Goal: Information Seeking & Learning: Check status

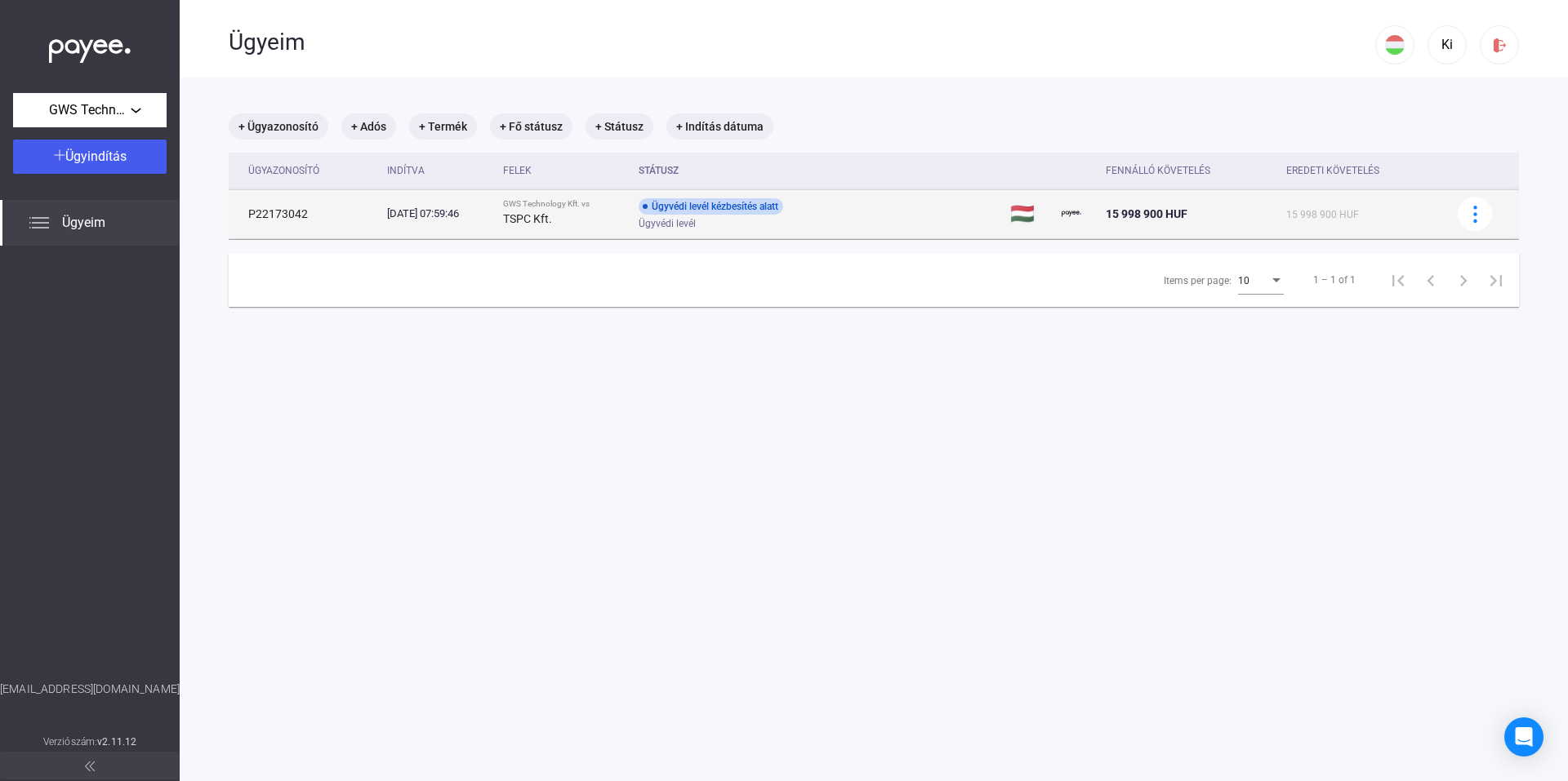
click at [292, 217] on td "P22173042" at bounding box center [305, 214] width 152 height 49
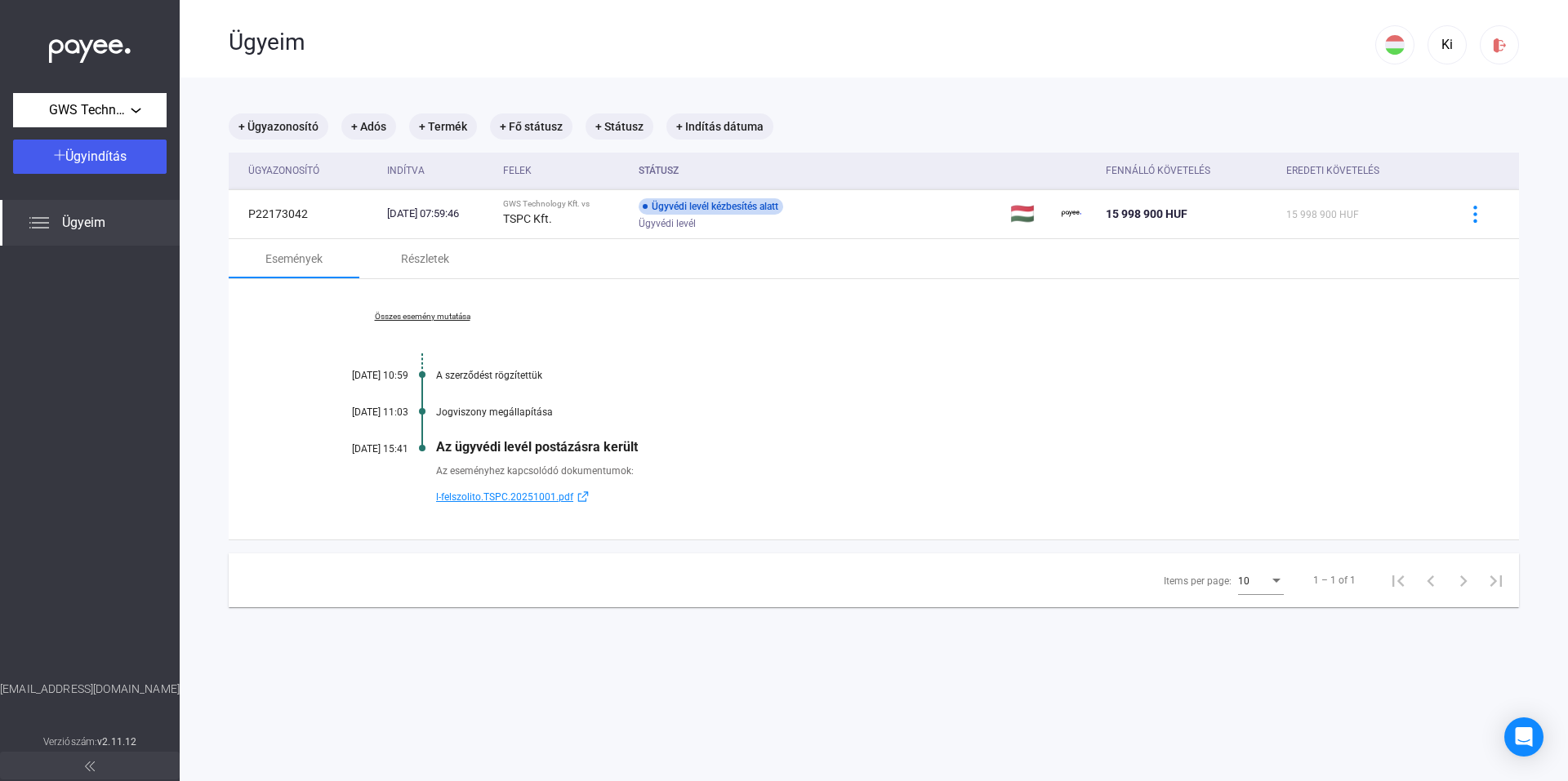
click at [440, 320] on link "Összes esemény mutatása" at bounding box center [422, 317] width 224 height 9
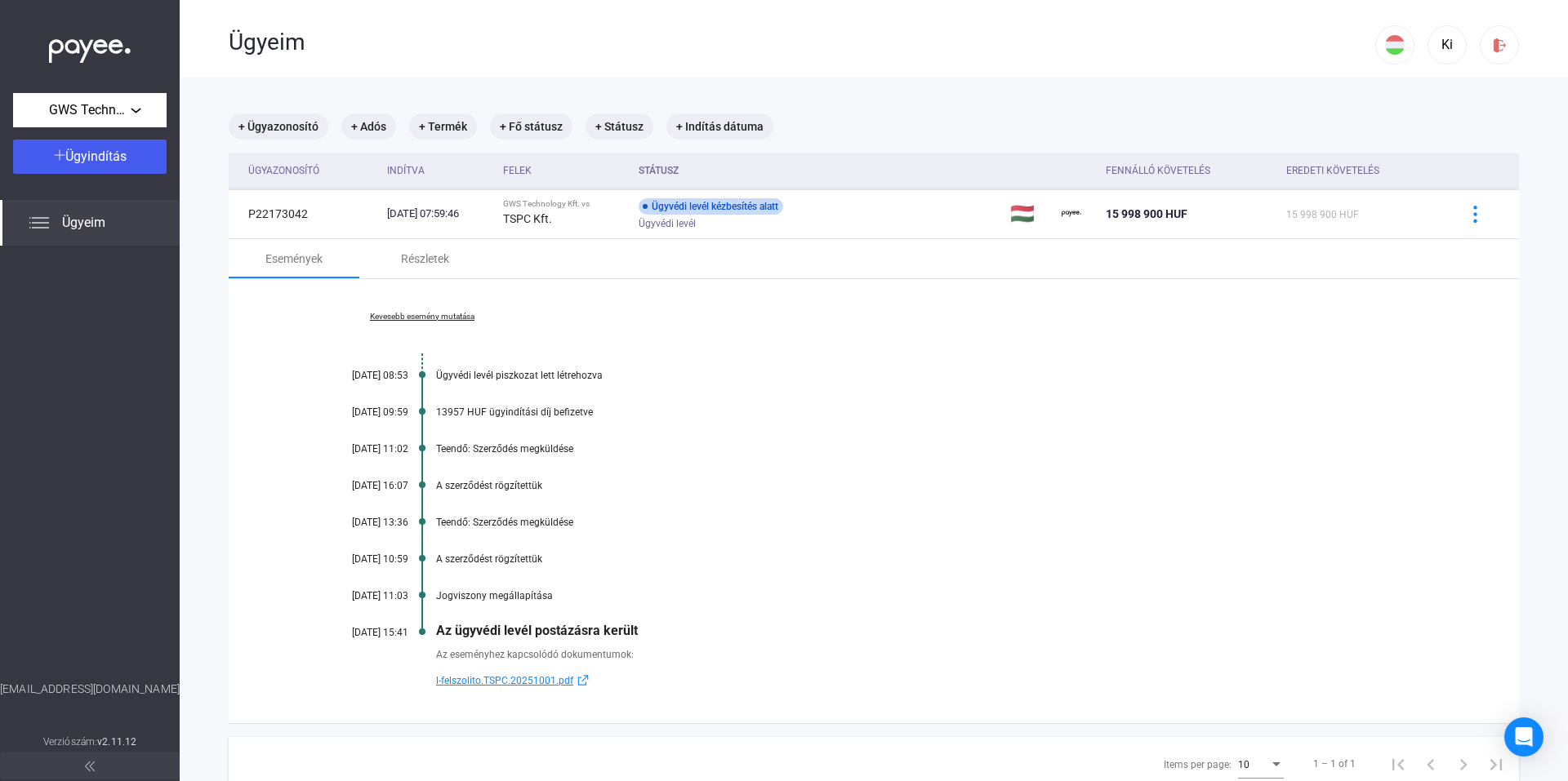
click at [557, 680] on span "l-felszolito.TSPC.20251001.pdf" at bounding box center [504, 681] width 137 height 20
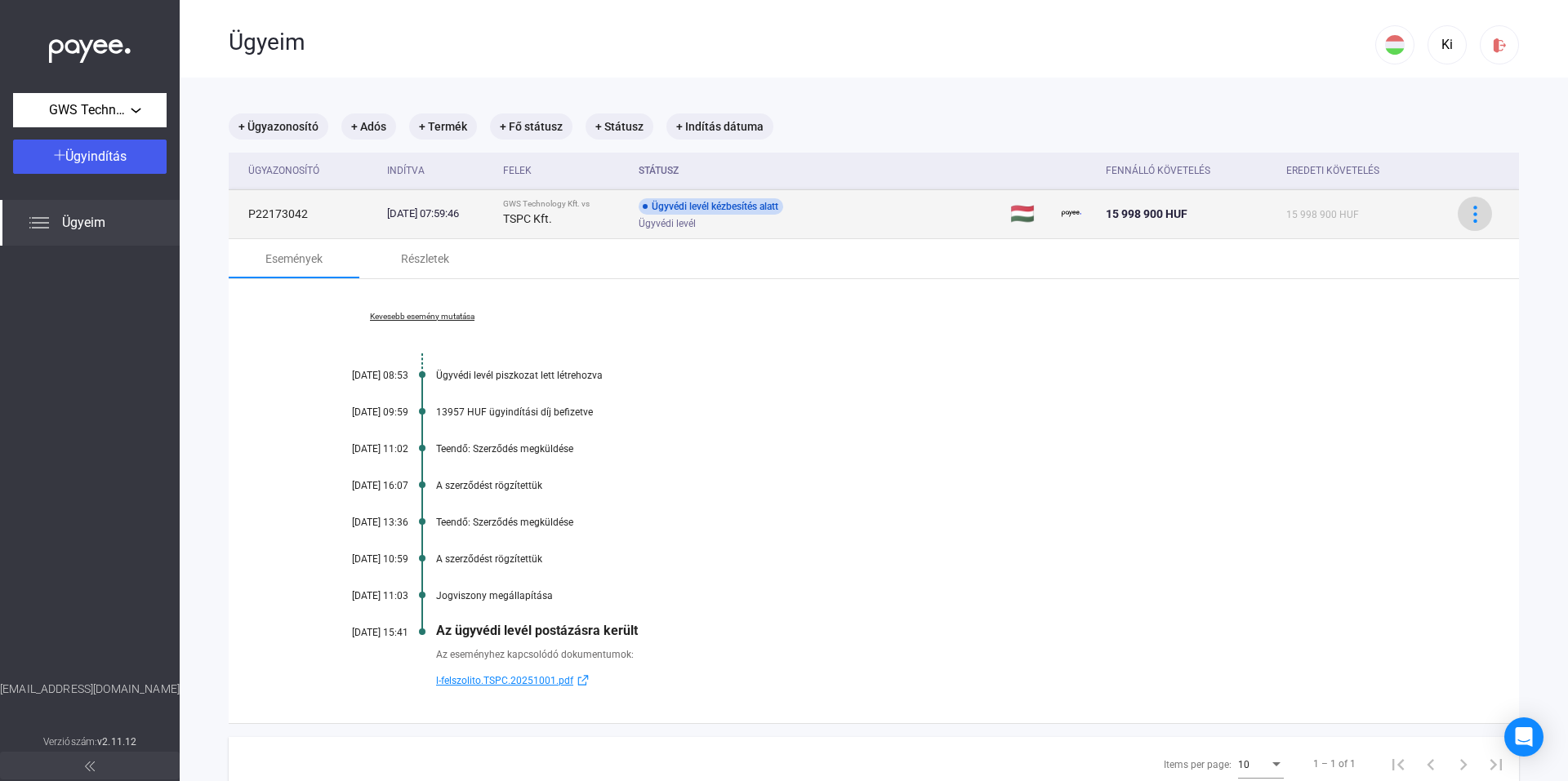
click at [1467, 218] on img at bounding box center [1475, 215] width 17 height 17
click at [1458, 218] on div at bounding box center [784, 390] width 1568 height 781
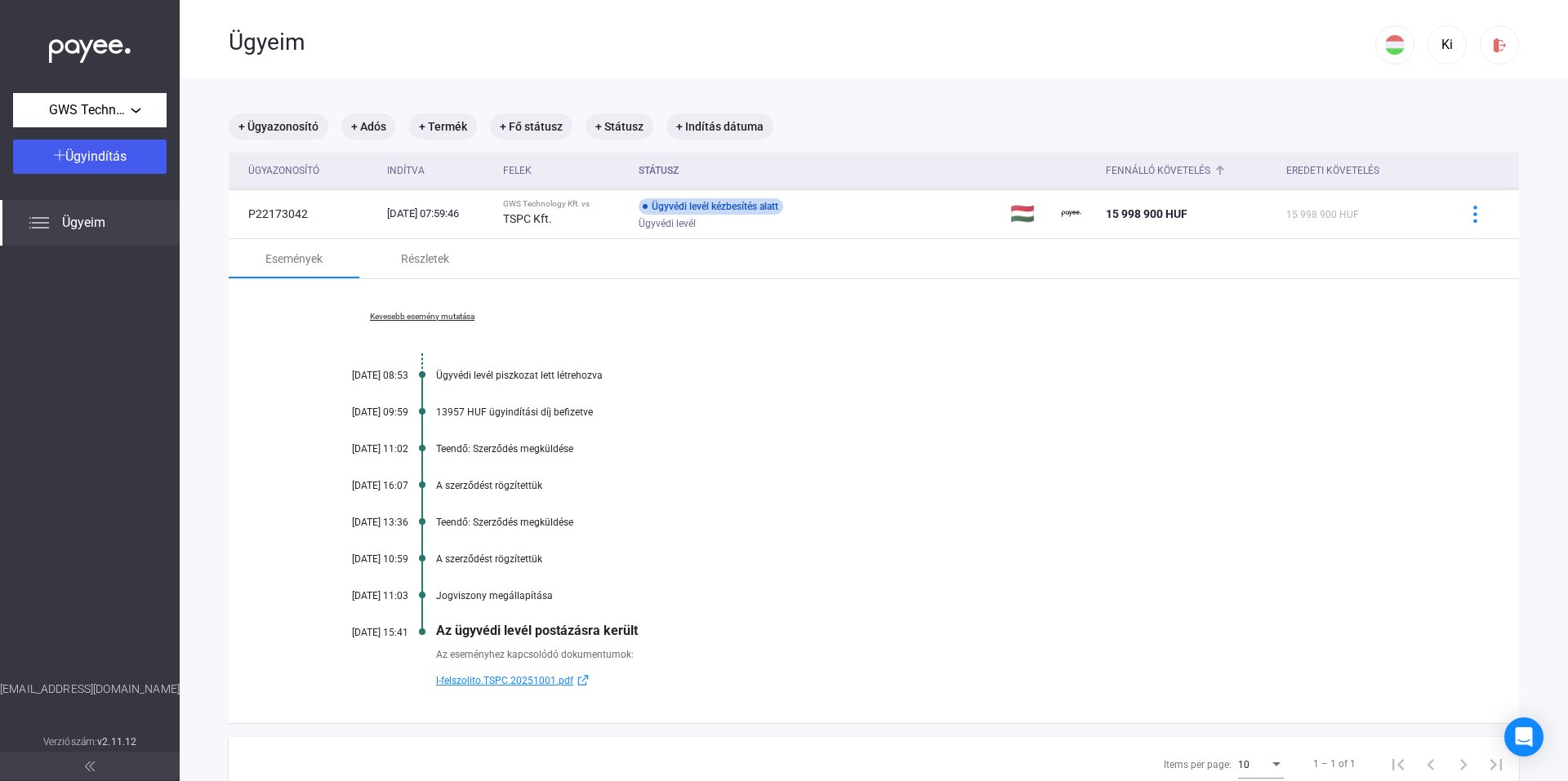
click at [1183, 171] on div "Fennálló követelés" at bounding box center [1158, 170] width 105 height 20
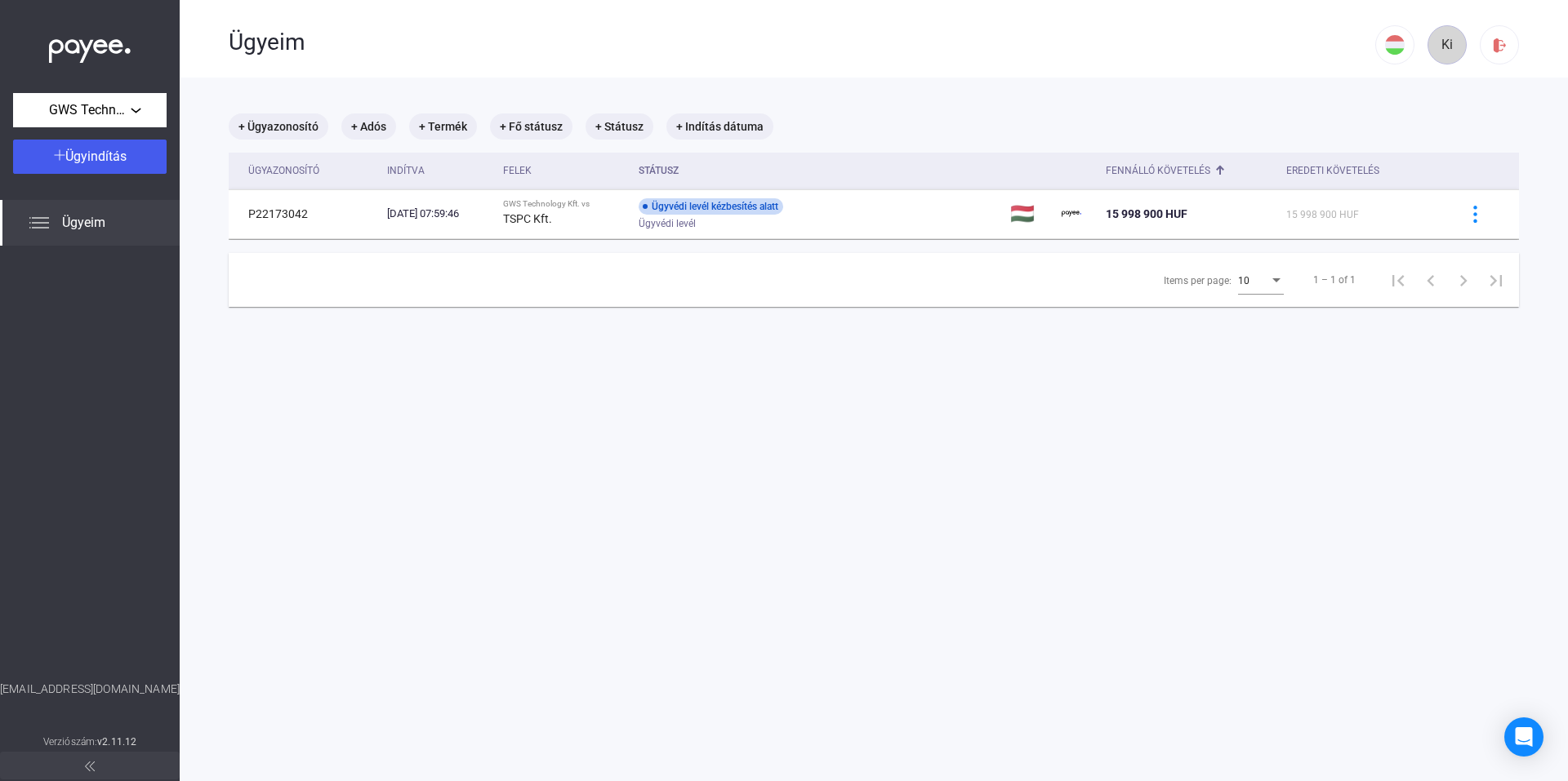
click at [1437, 43] on div "Ki" at bounding box center [1447, 44] width 27 height 20
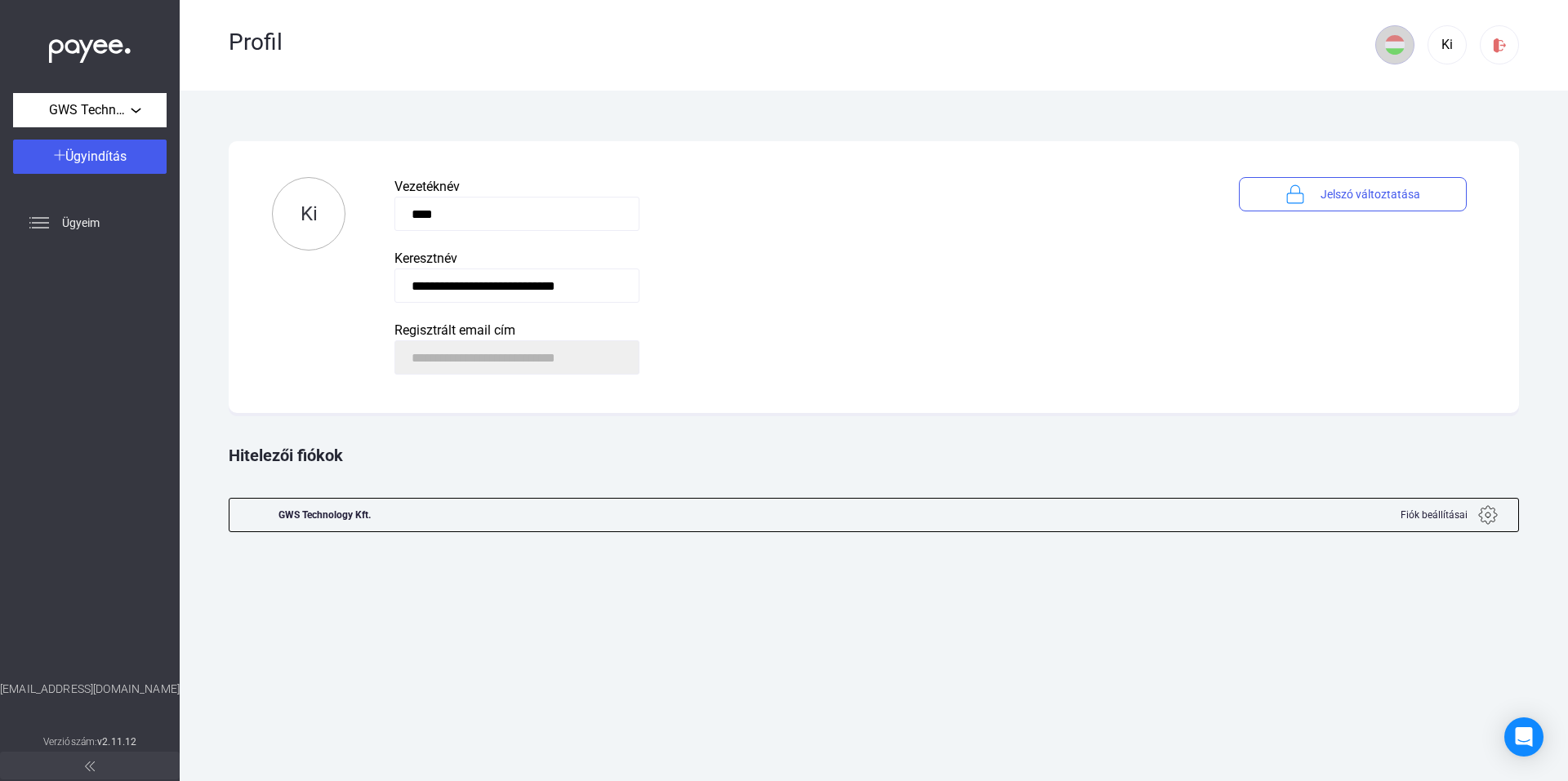
click at [1391, 46] on img at bounding box center [1395, 44] width 20 height 20
click at [1391, 46] on div at bounding box center [784, 390] width 1568 height 781
click at [131, 111] on div "GWS Technology Kft." at bounding box center [90, 111] width 144 height 21
click at [112, 140] on span "GWS Technology Kft." at bounding box center [79, 147] width 106 height 20
click at [55, 216] on div "Ügyeim" at bounding box center [90, 223] width 180 height 45
